Goal: Navigation & Orientation: Find specific page/section

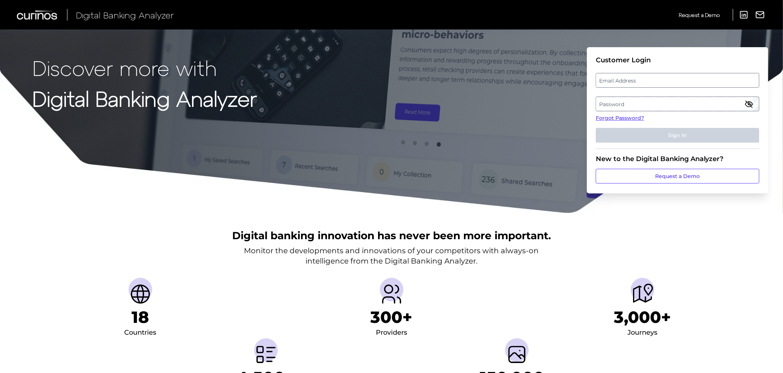
click at [633, 84] on label "Email Address" at bounding box center [677, 80] width 162 height 13
click at [633, 84] on input "email" at bounding box center [678, 80] width 164 height 15
type input "[PERSON_NAME][EMAIL_ADDRESS][DOMAIN_NAME]"
click at [615, 108] on label "Password" at bounding box center [677, 103] width 162 height 13
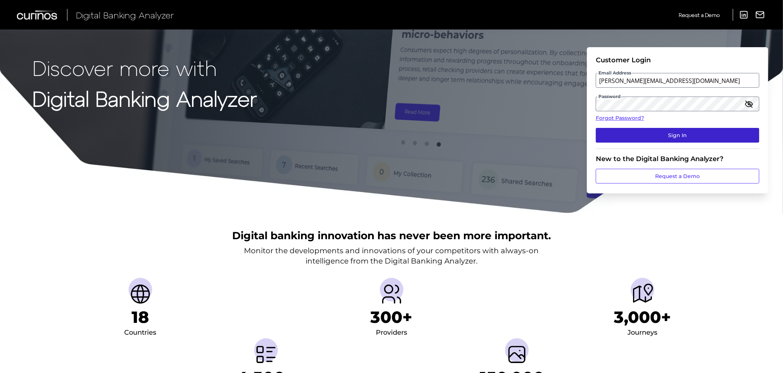
click at [672, 136] on button "Sign In" at bounding box center [678, 135] width 164 height 15
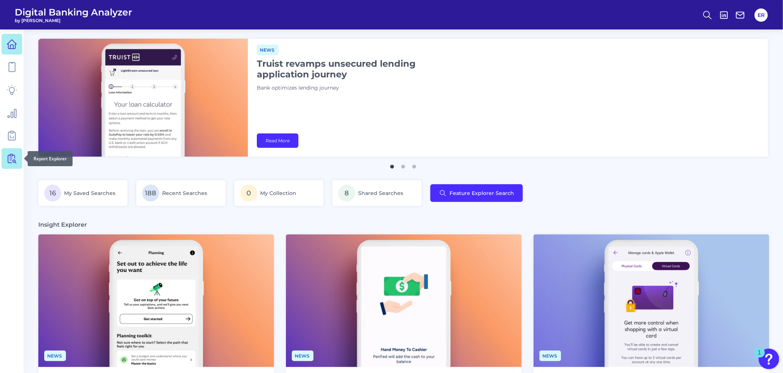
click at [4, 160] on link at bounding box center [11, 158] width 21 height 21
